Goal: Information Seeking & Learning: Learn about a topic

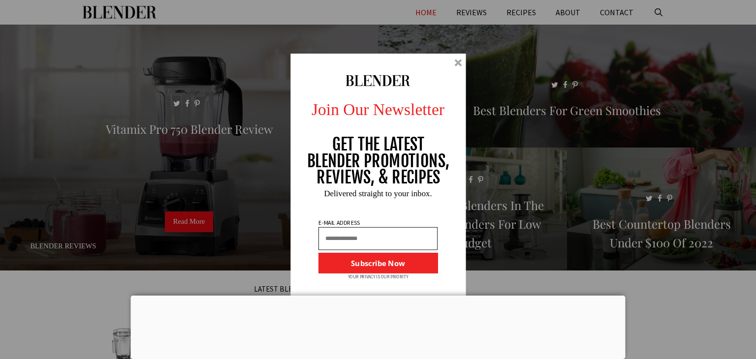
click at [453, 59] on div at bounding box center [379, 180] width 176 height 252
drag, startPoint x: 381, startPoint y: 242, endPoint x: 465, endPoint y: 210, distance: 89.6
click at [465, 210] on div "Join Our Newsletter GET THE LATEST BLENDER PROMOTIONS, REVIEWS, & RECIPES Subsc…" at bounding box center [378, 180] width 193 height 252
click at [247, 144] on div "Join Our Newsletter GET THE LATEST BLENDER PROMOTIONS, REVIEWS, & RECIPES Subsc…" at bounding box center [378, 179] width 756 height 359
click at [462, 57] on div at bounding box center [379, 180] width 176 height 252
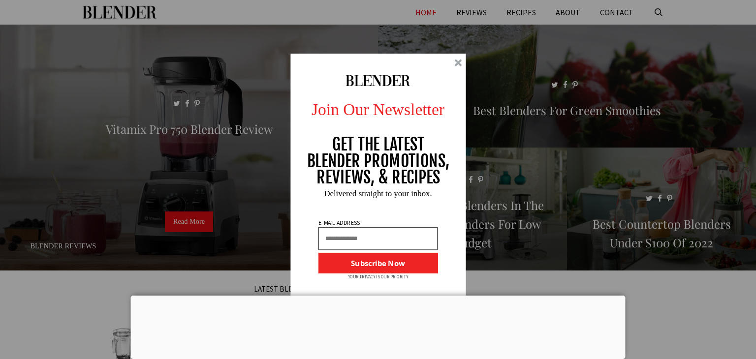
click at [459, 63] on div at bounding box center [457, 62] width 7 height 7
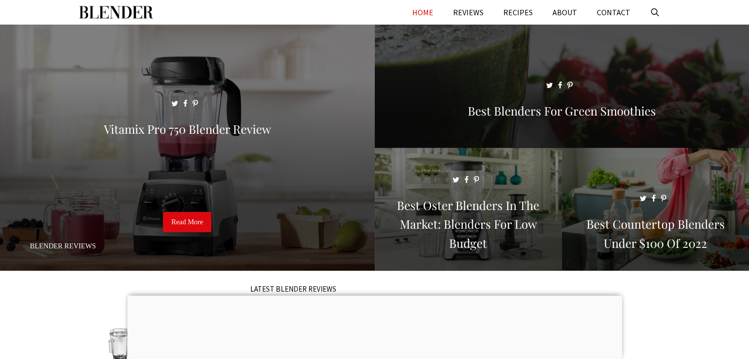
click at [459, 63] on span at bounding box center [562, 91] width 375 height 132
